Goal: Answer question/provide support

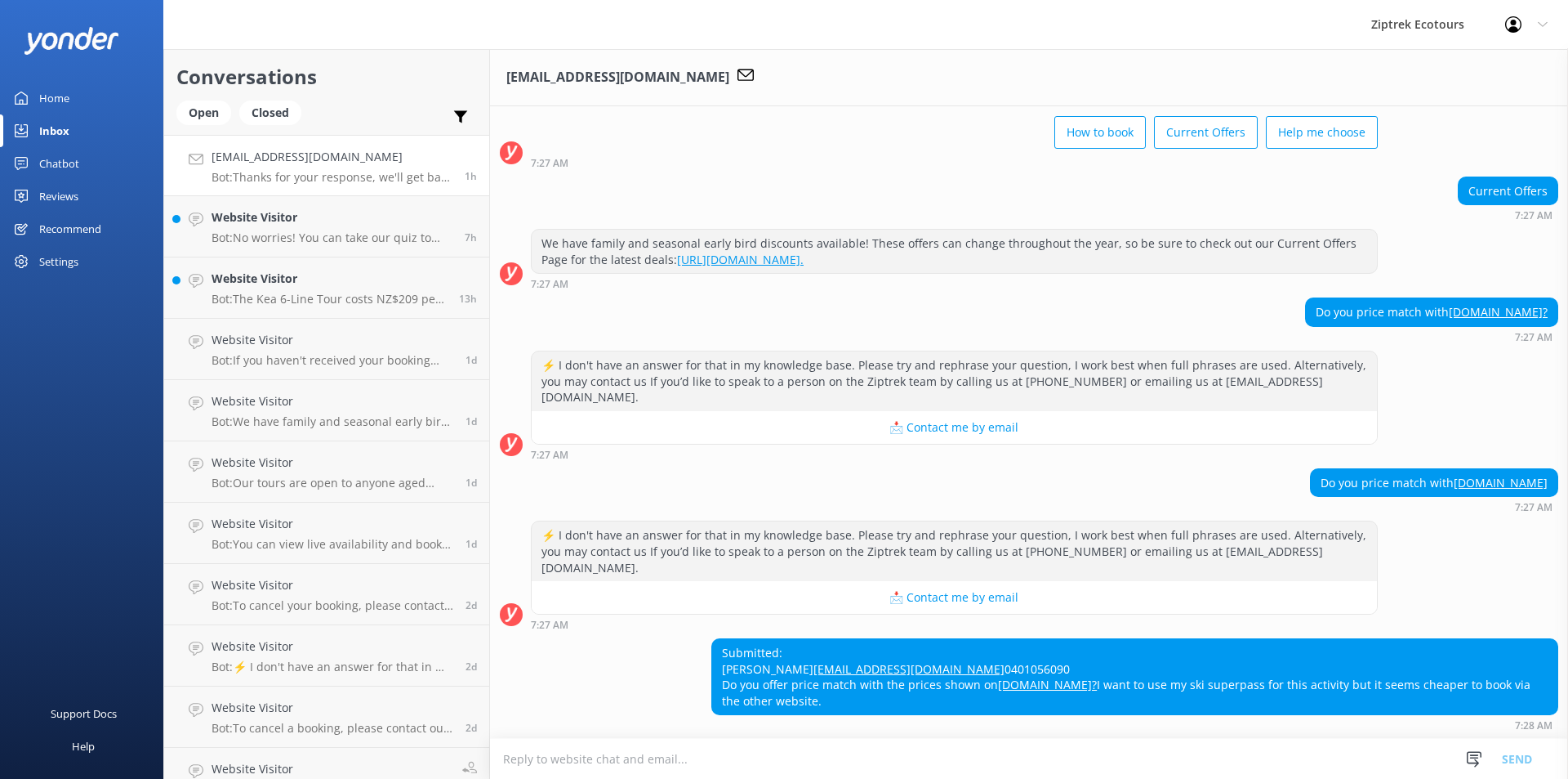
scroll to position [132, 0]
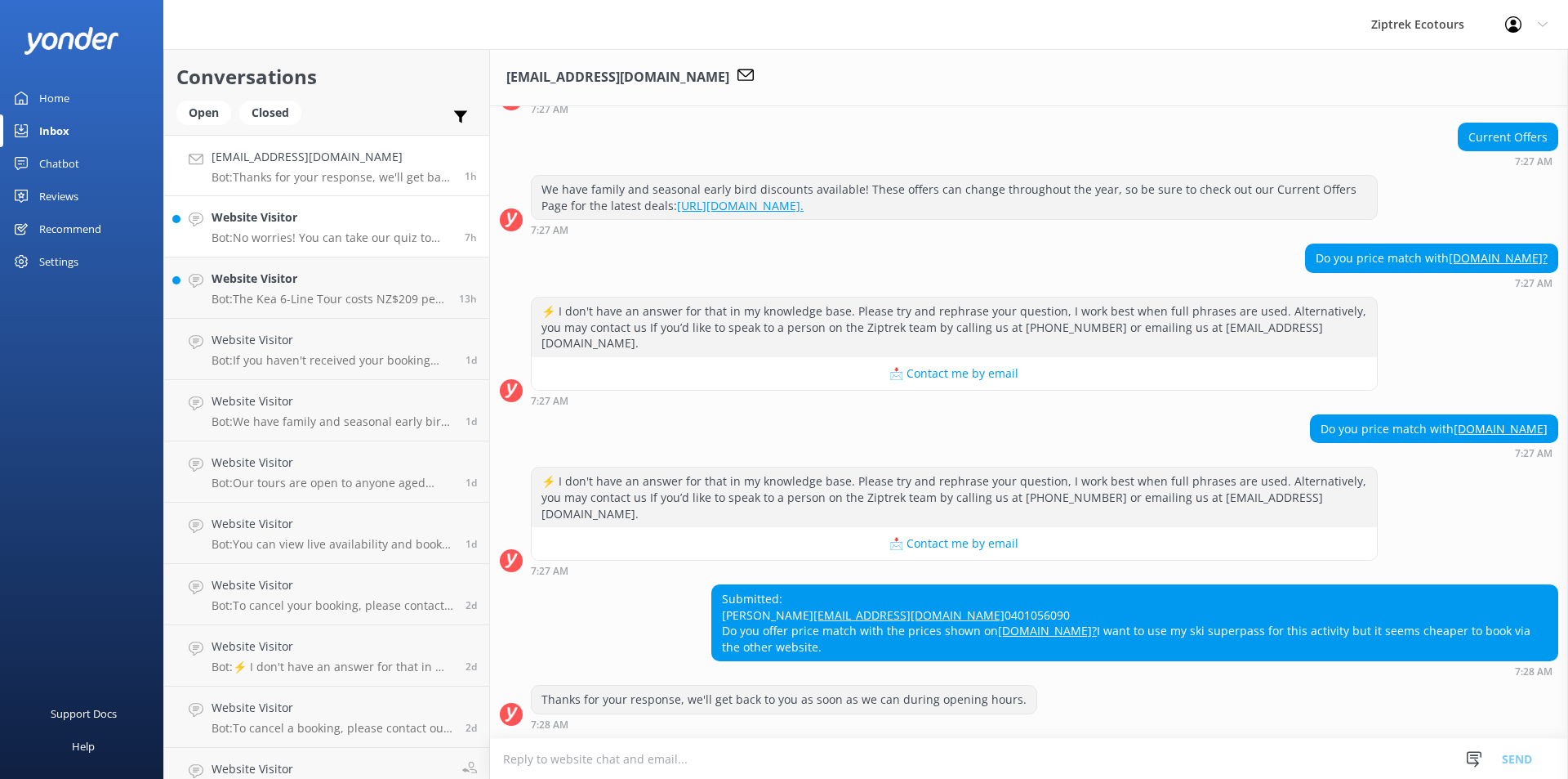
click at [343, 241] on p "Bot: No worries! You can take our quiz to help choose the best zipline adventur…" at bounding box center [332, 238] width 241 height 15
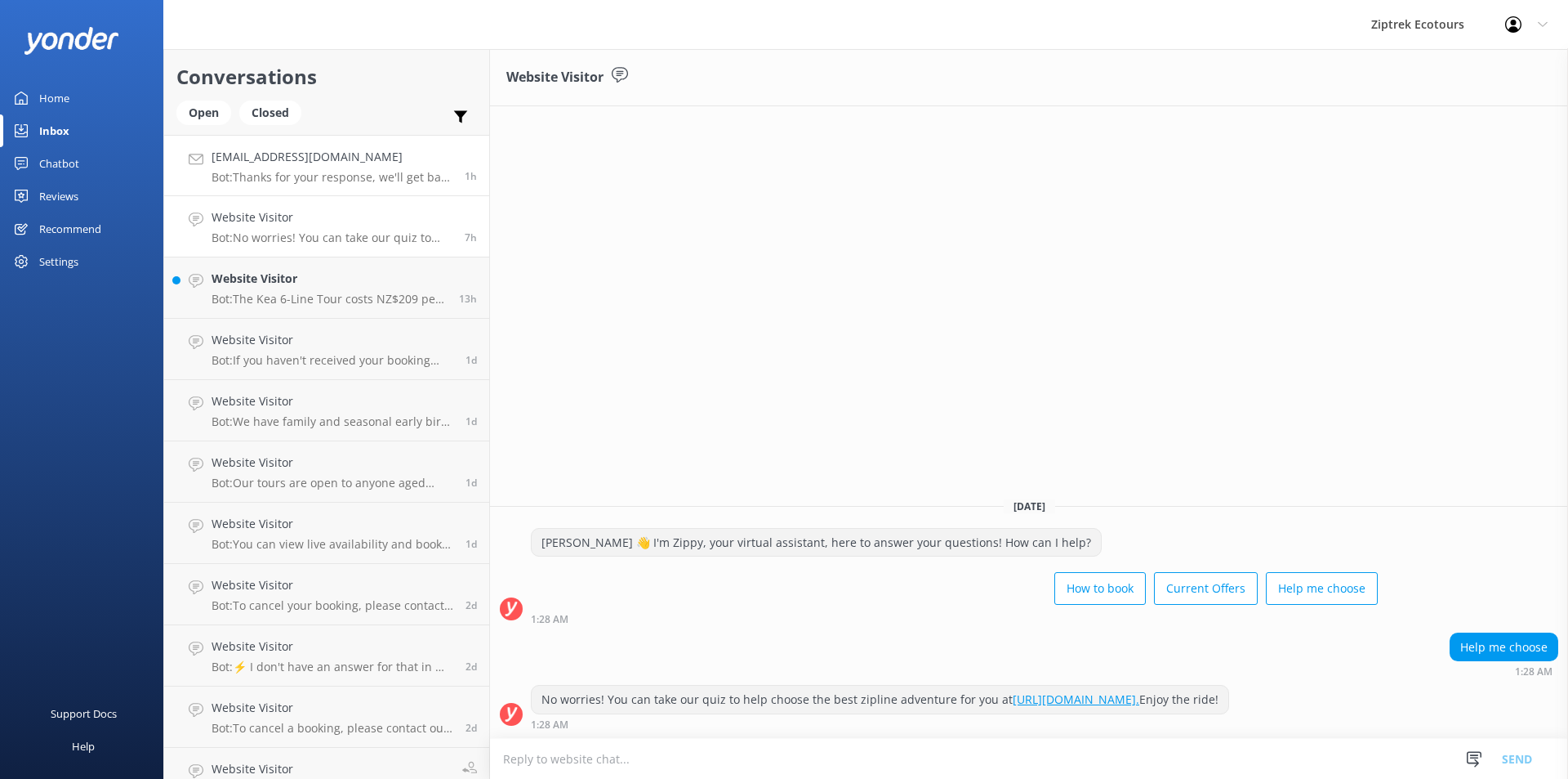
click at [303, 169] on div "[EMAIL_ADDRESS][DOMAIN_NAME] Bot: Thanks for your response, we'll get back to y…" at bounding box center [332, 165] width 241 height 35
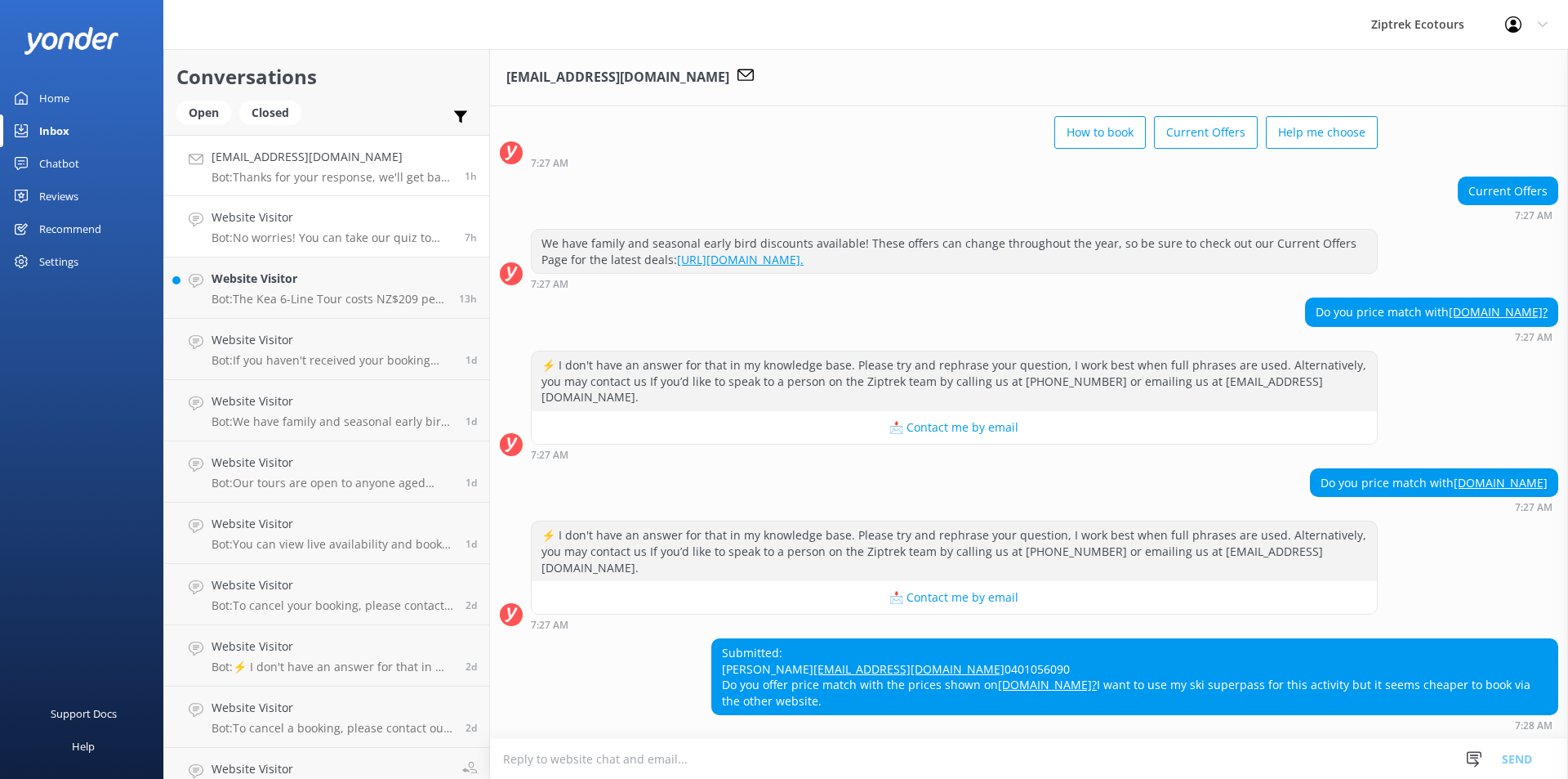
scroll to position [132, 0]
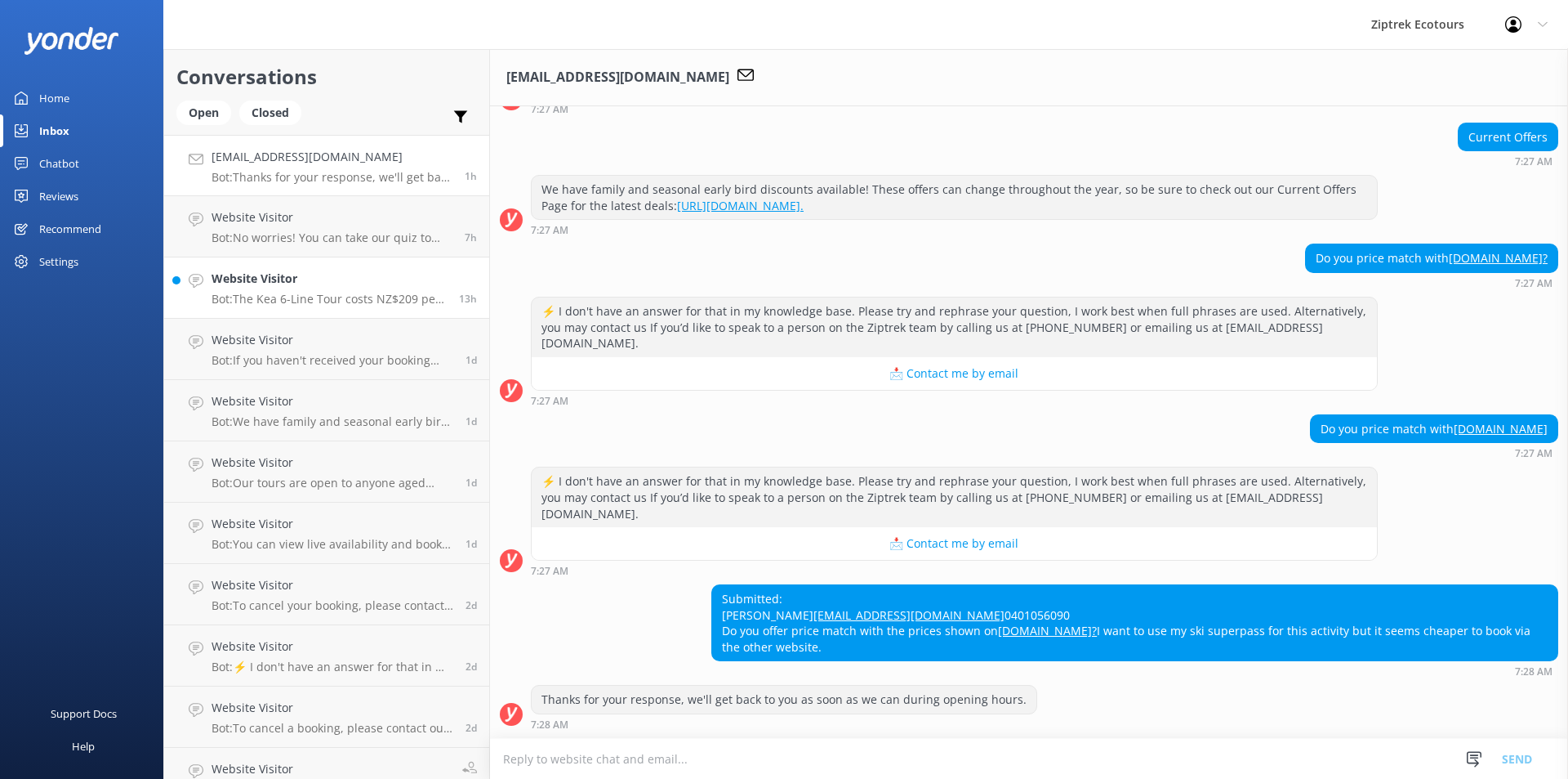
click at [331, 282] on h4 "Website Visitor" at bounding box center [329, 279] width 235 height 18
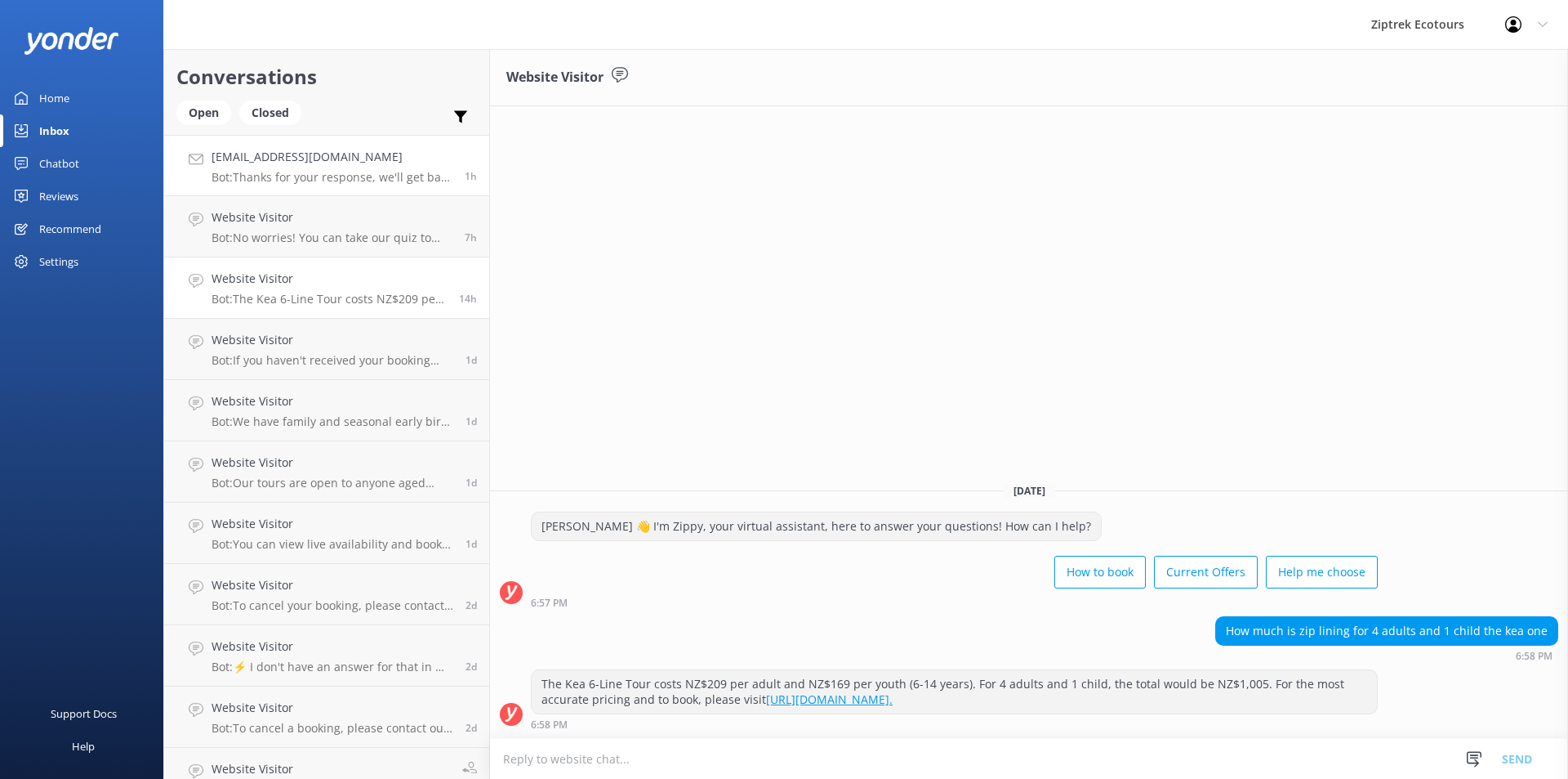
click at [400, 153] on h4 "[EMAIL_ADDRESS][DOMAIN_NAME]" at bounding box center [332, 157] width 241 height 18
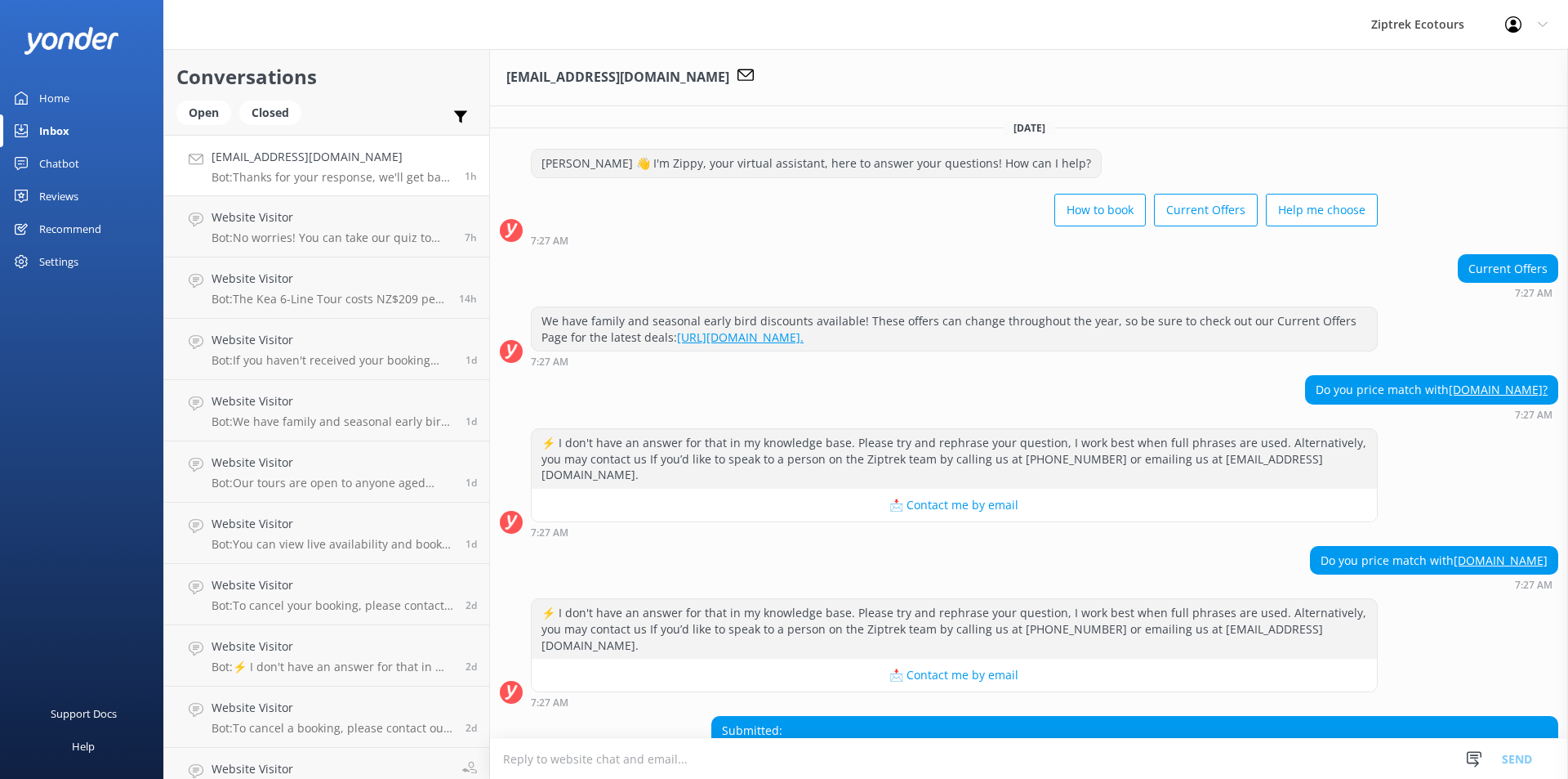
scroll to position [132, 0]
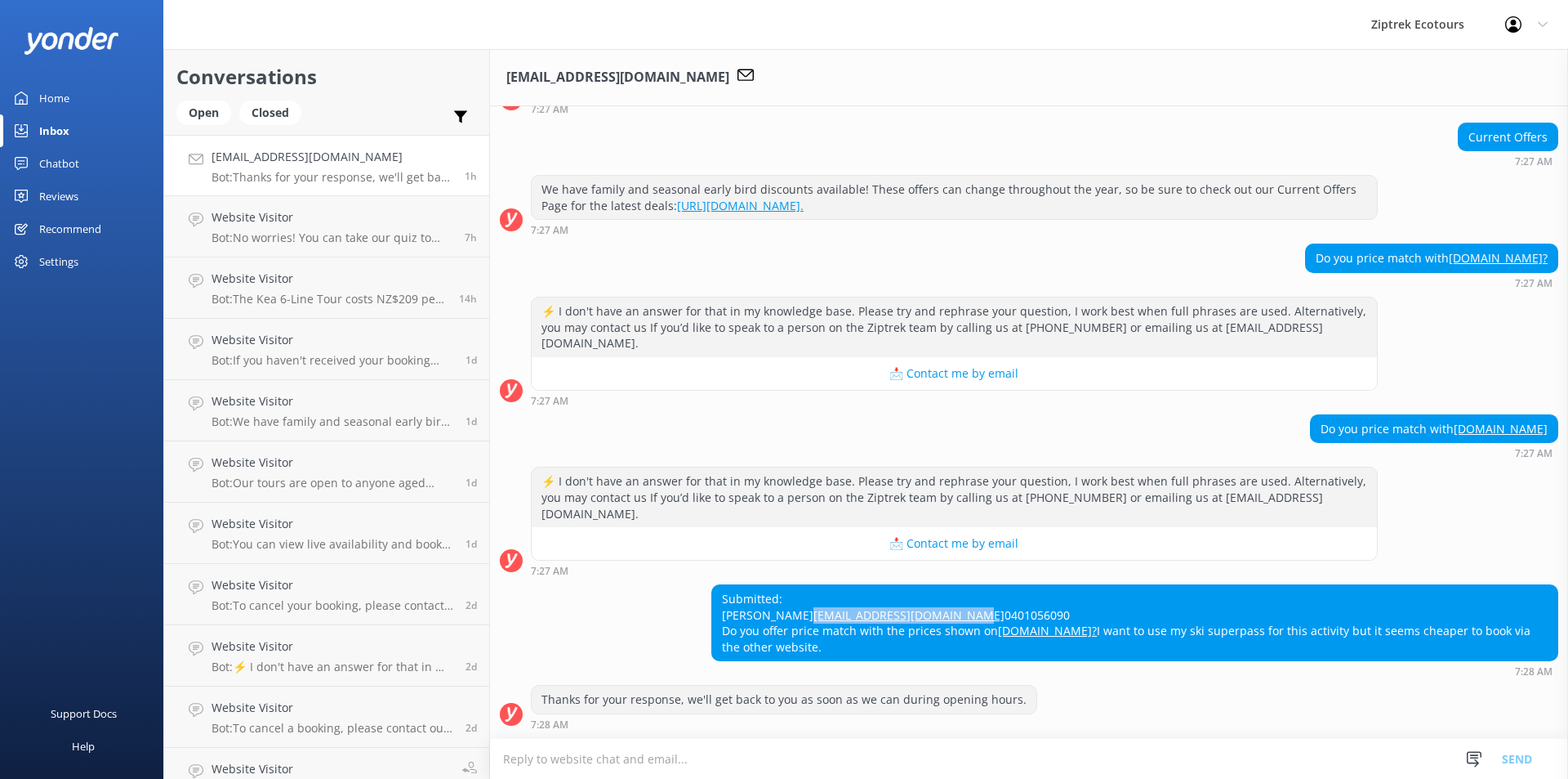
drag, startPoint x: 888, startPoint y: 596, endPoint x: 715, endPoint y: 599, distance: 173.0
click at [715, 599] on div "Submitted: [PERSON_NAME] [EMAIL_ADDRESS][DOMAIN_NAME] 0401056090 Do you offer p…" at bounding box center [1135, 623] width 845 height 75
copy link "[EMAIL_ADDRESS][DOMAIN_NAME]"
click at [612, 584] on div "Submitted: [PERSON_NAME] [EMAIL_ADDRESS][DOMAIN_NAME] 0401056090 Do you offer p…" at bounding box center [1028, 631] width 1078 height 93
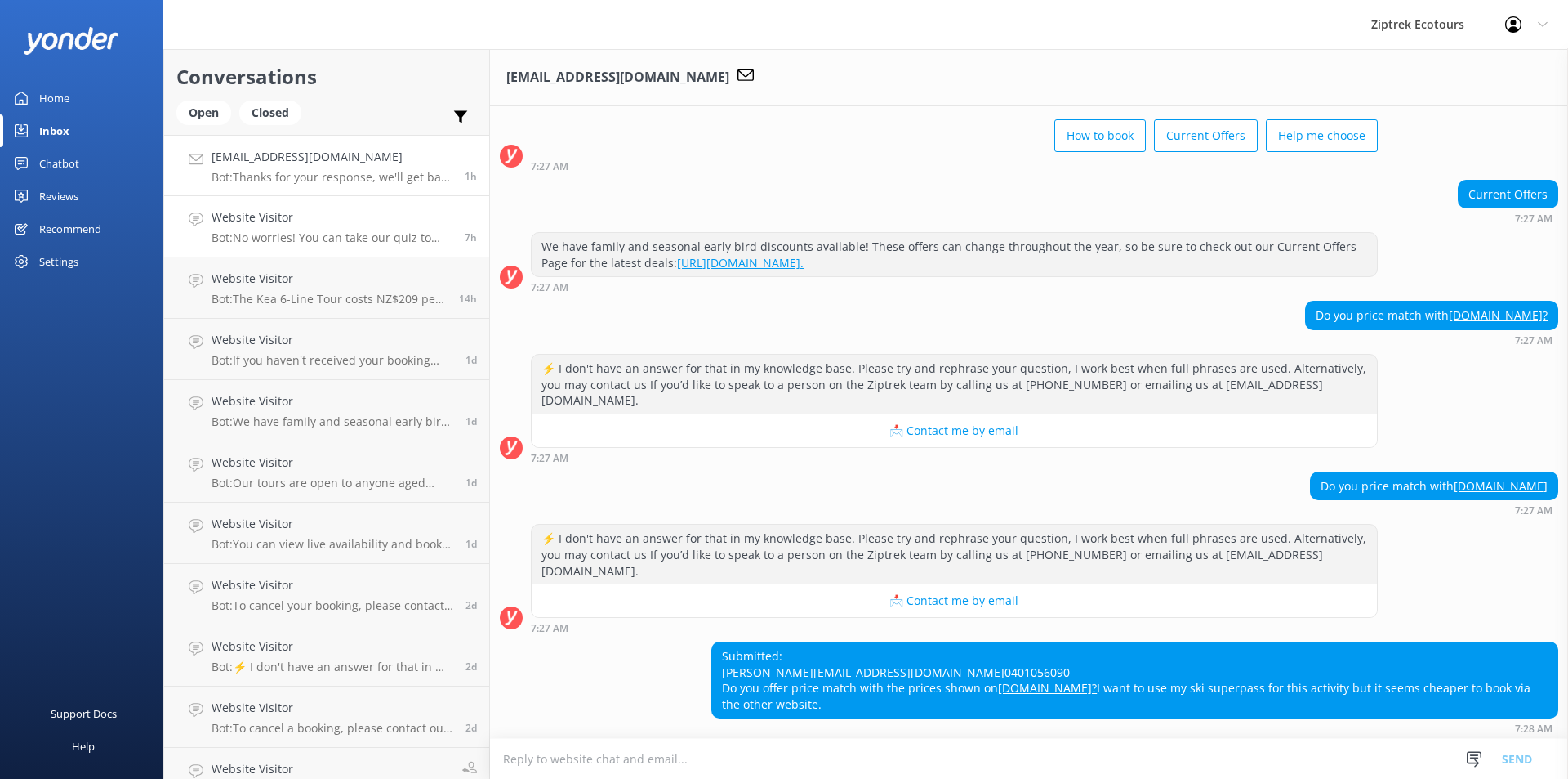
scroll to position [0, 0]
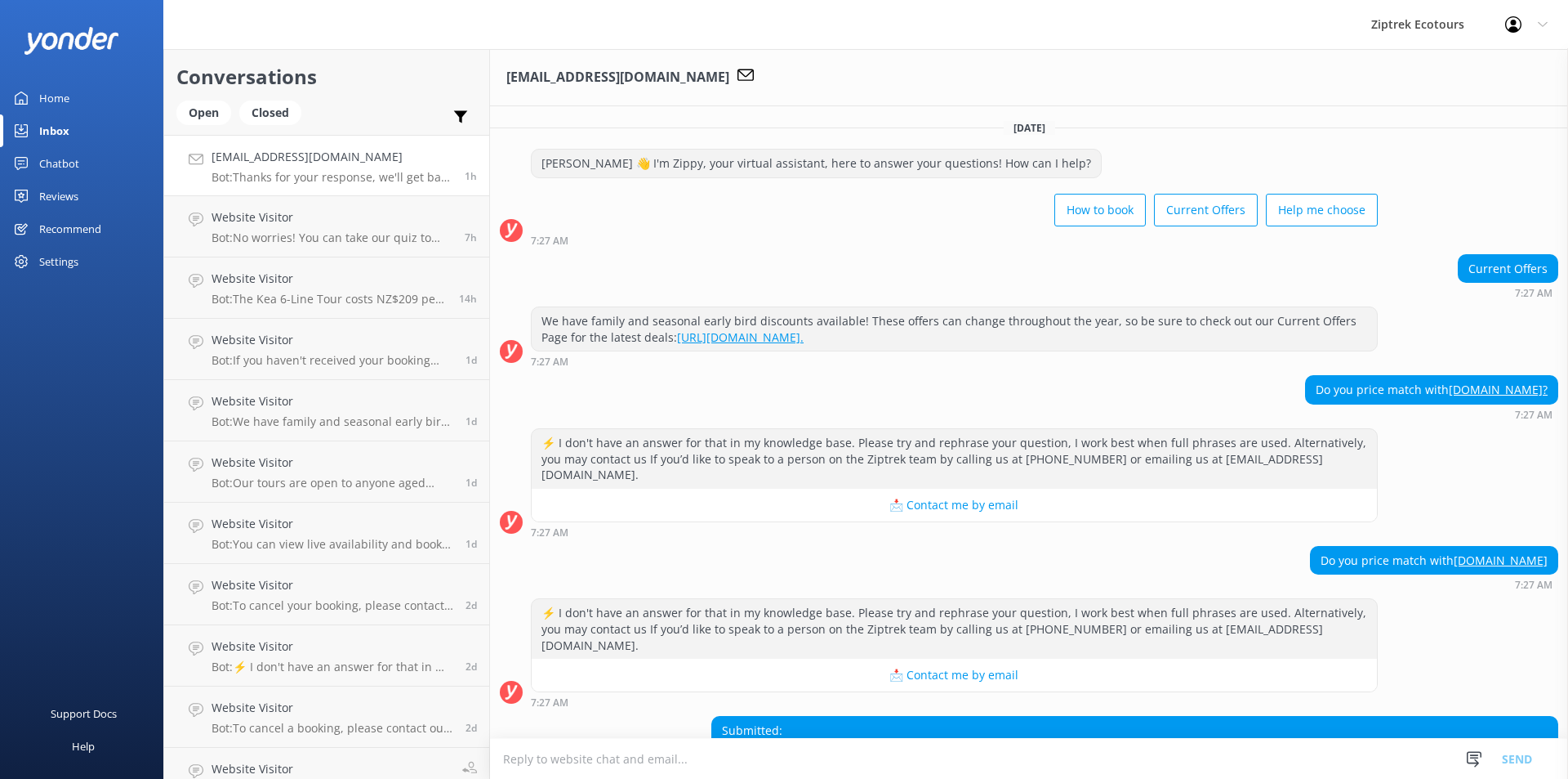
click at [270, 175] on p "Bot: Thanks for your response, we'll get back to you as soon as we can during o…" at bounding box center [332, 177] width 241 height 15
click at [218, 104] on div "Open" at bounding box center [203, 113] width 55 height 25
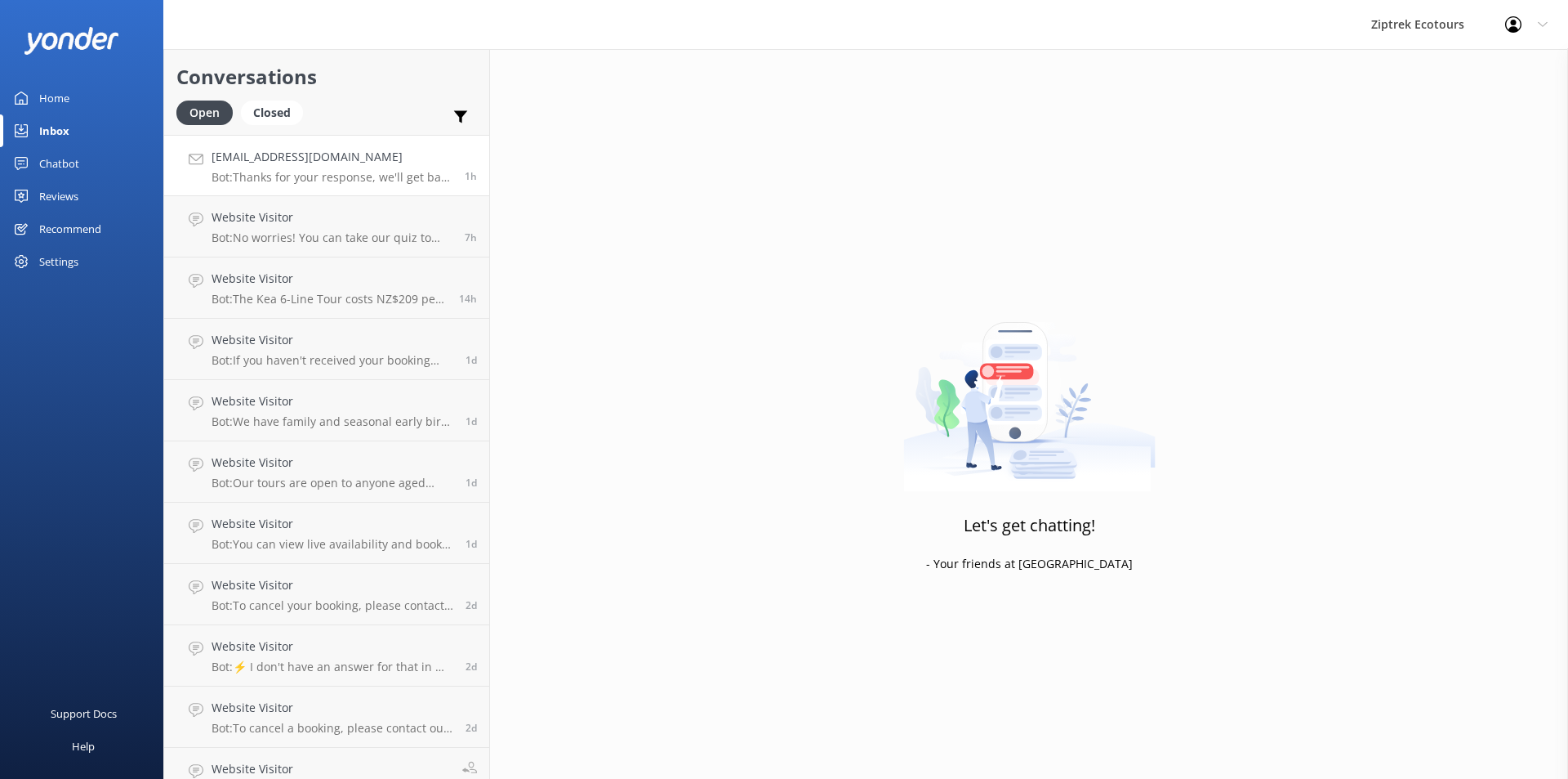
click at [249, 164] on h4 "[EMAIL_ADDRESS][DOMAIN_NAME]" at bounding box center [332, 157] width 241 height 18
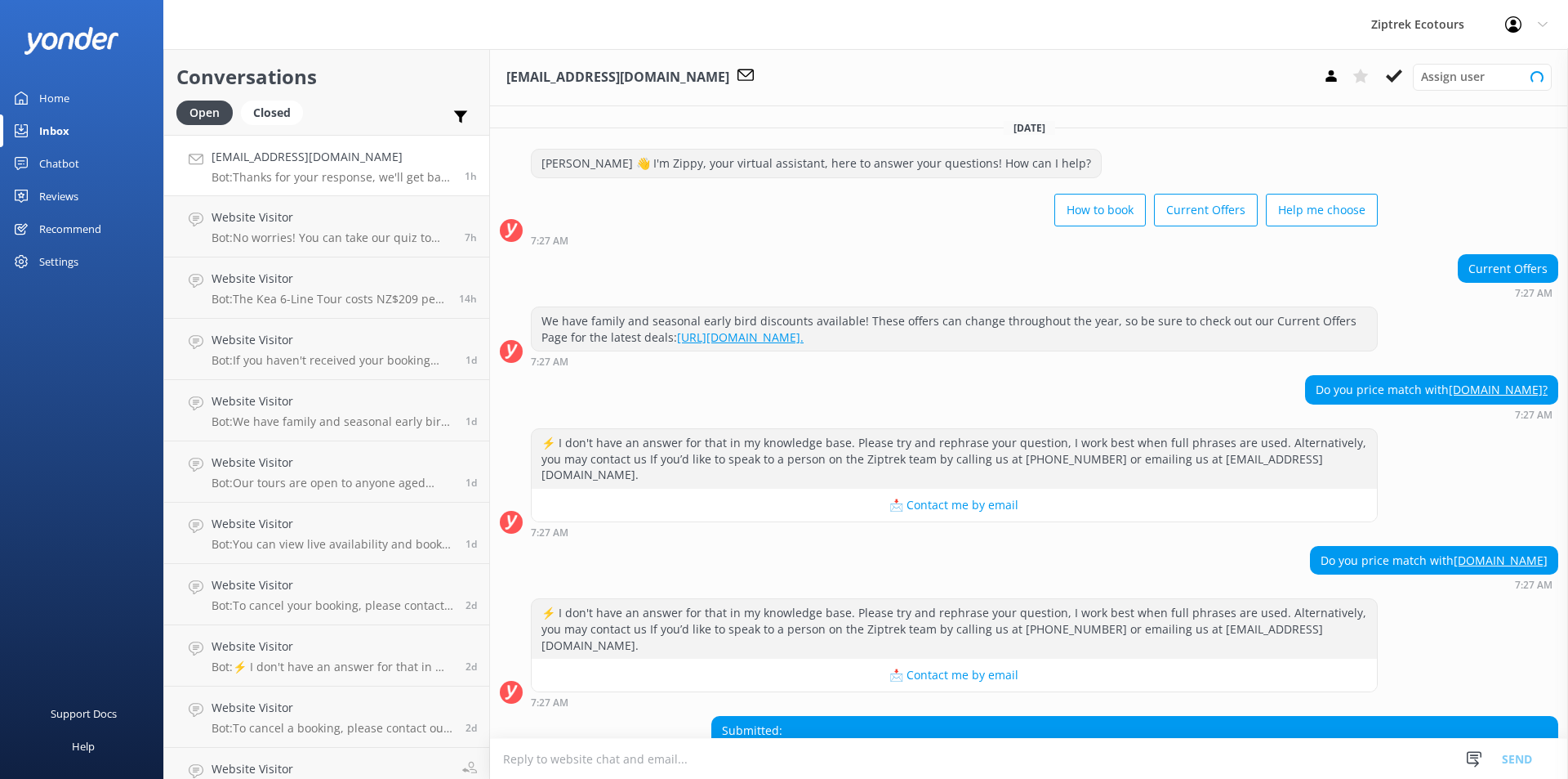
scroll to position [132, 0]
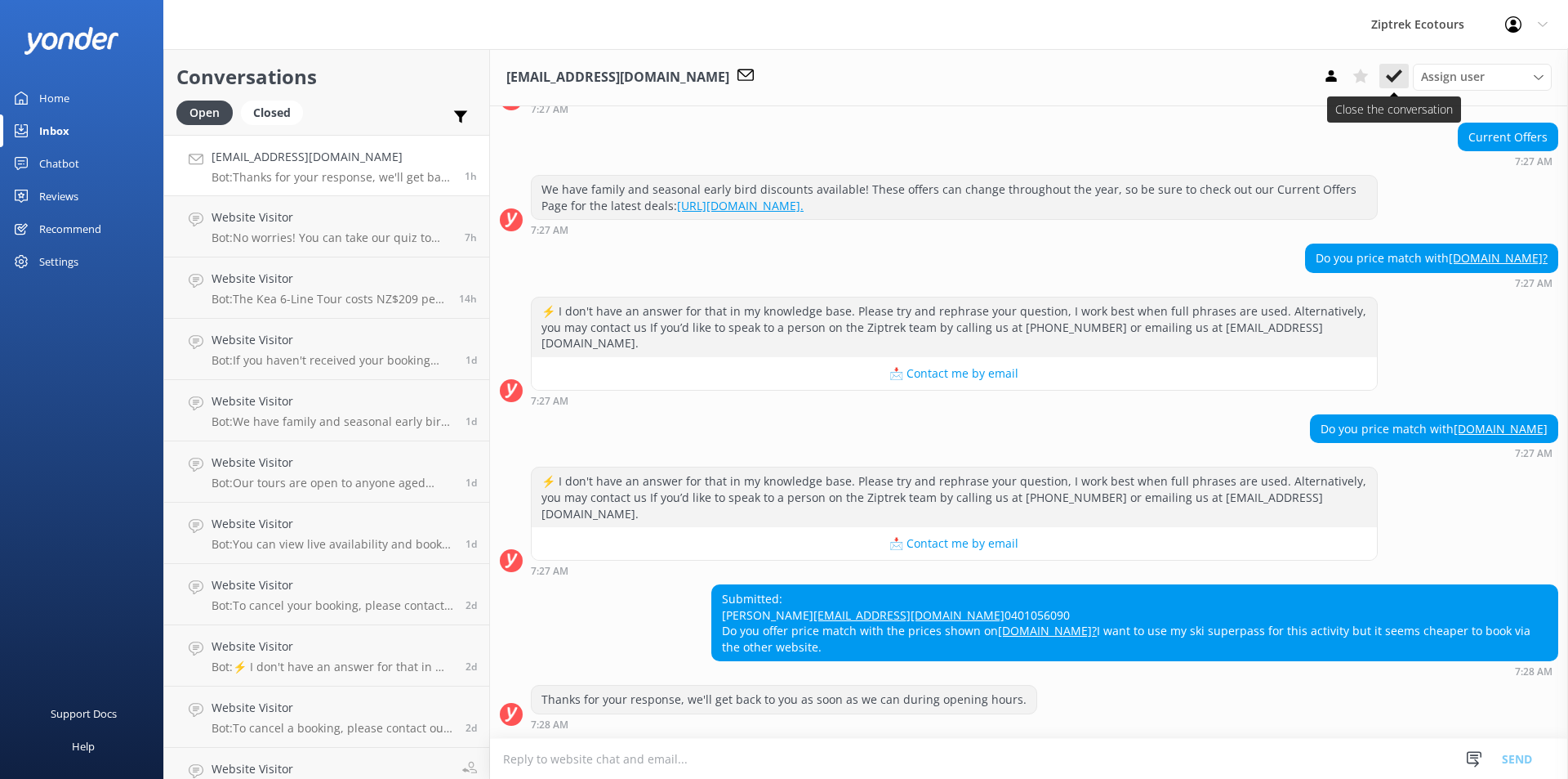
click at [1386, 77] on icon at bounding box center [1394, 76] width 16 height 16
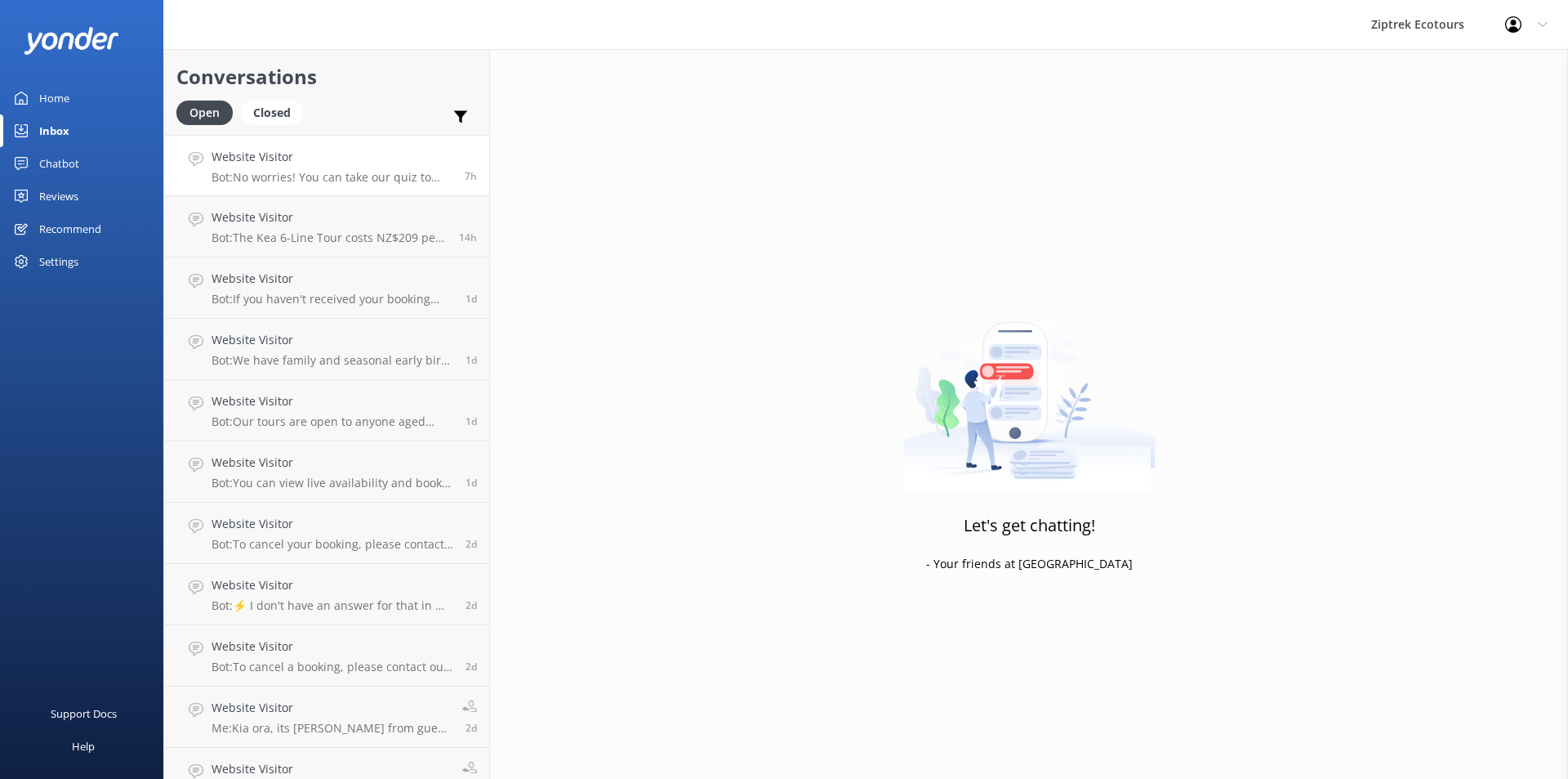
click at [320, 181] on p "Bot: No worries! You can take our quiz to help choose the best zipline adventur…" at bounding box center [332, 177] width 241 height 15
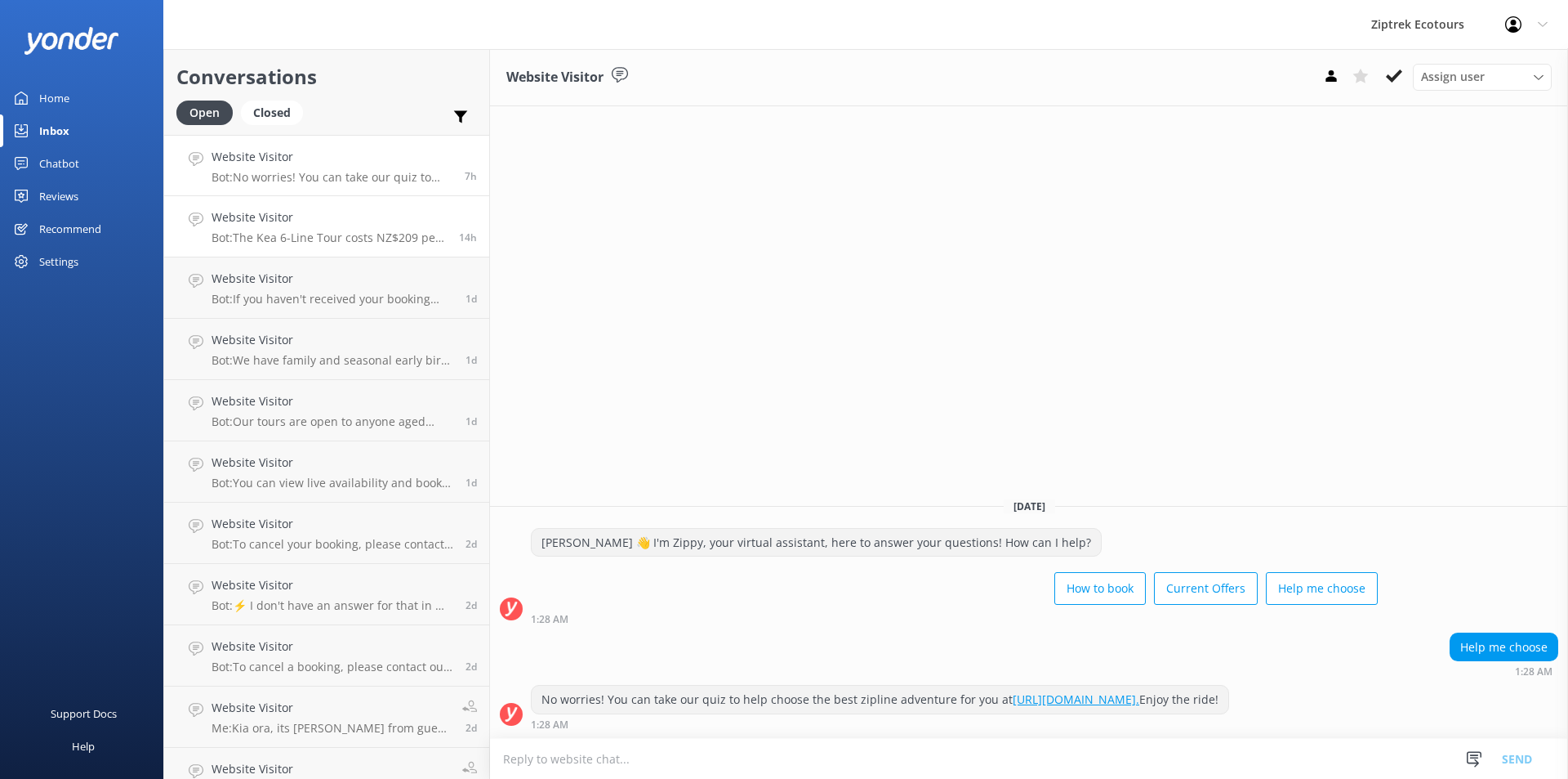
click at [313, 229] on div "Website Visitor Bot: The Kea 6-Line Tour costs NZ$209 per adult and NZ$169 per …" at bounding box center [329, 226] width 235 height 36
